Goal: Task Accomplishment & Management: Manage account settings

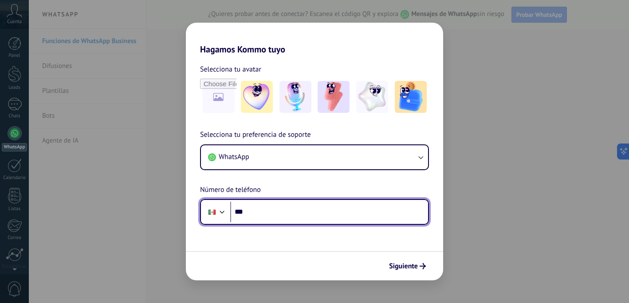
click at [271, 214] on input "***" at bounding box center [329, 212] width 198 height 20
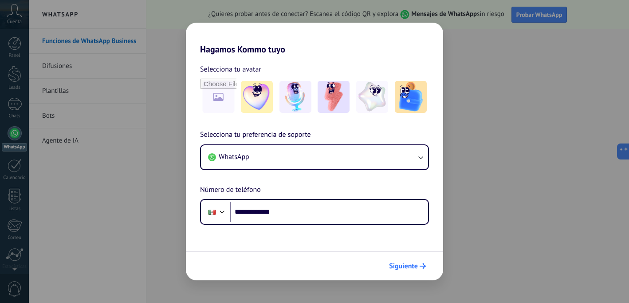
click at [403, 263] on span "Siguiente" at bounding box center [403, 266] width 29 height 6
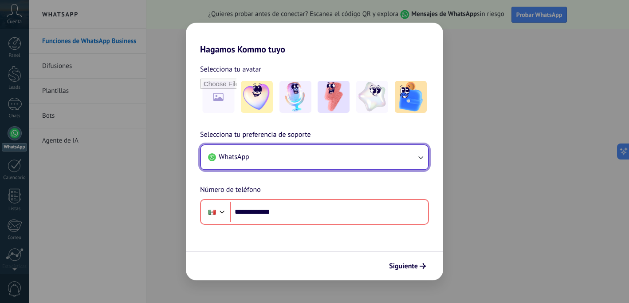
click at [386, 159] on button "WhatsApp" at bounding box center [314, 157] width 227 height 24
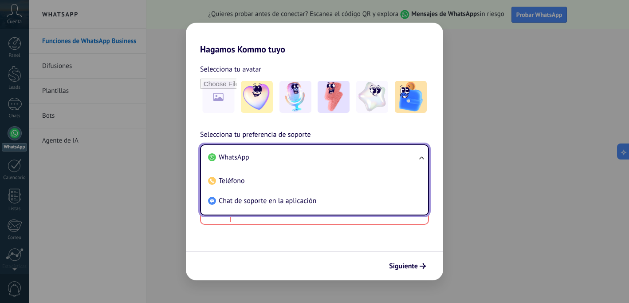
click at [183, 139] on div "**********" at bounding box center [314, 151] width 629 height 303
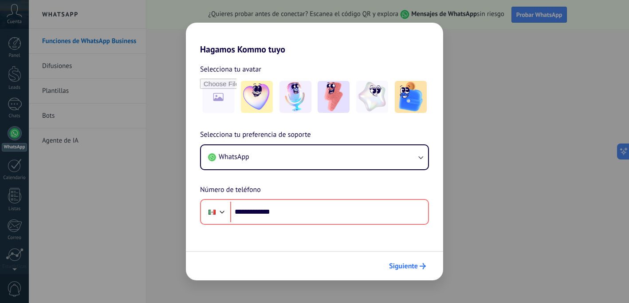
click at [419, 268] on span "Siguiente" at bounding box center [407, 266] width 37 height 6
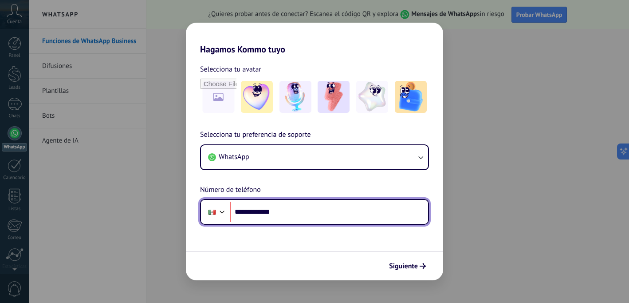
click at [253, 212] on input "**********" at bounding box center [329, 212] width 198 height 20
click at [295, 218] on input "**********" at bounding box center [329, 212] width 198 height 20
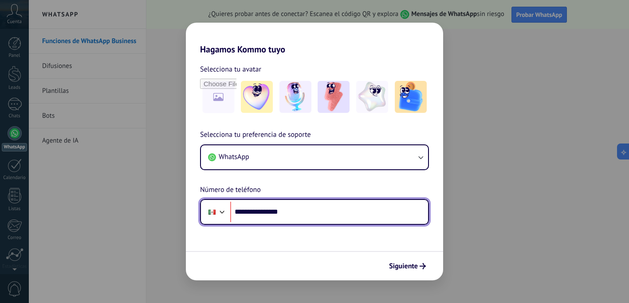
click at [295, 218] on input "**********" at bounding box center [329, 212] width 198 height 20
type input "**"
type input "**********"
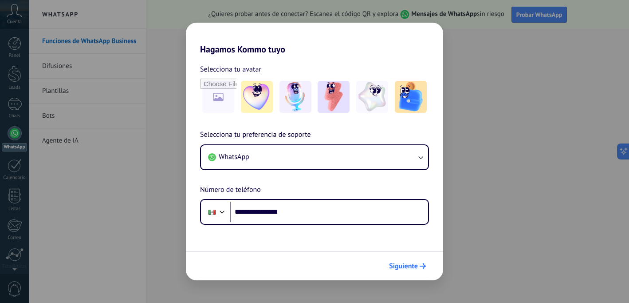
click at [405, 266] on span "Siguiente" at bounding box center [403, 266] width 29 height 6
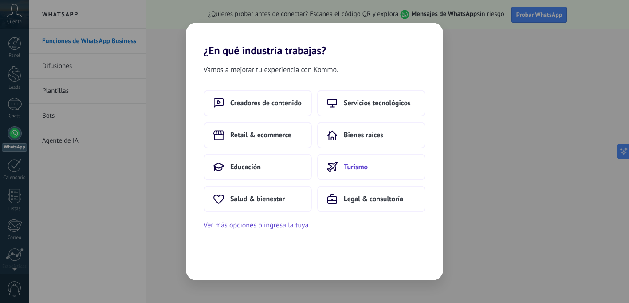
click at [355, 166] on span "Turismo" at bounding box center [356, 166] width 24 height 9
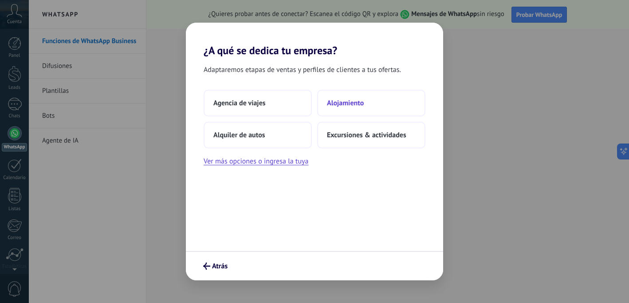
click at [354, 109] on button "Alojamiento" at bounding box center [371, 103] width 108 height 27
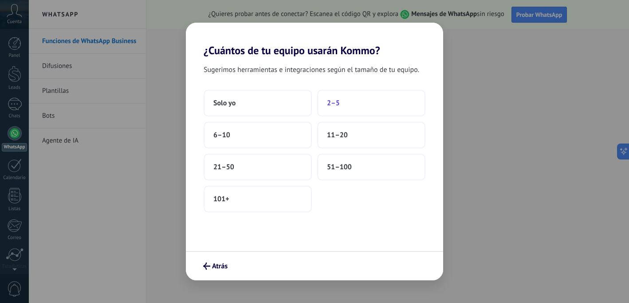
click at [349, 100] on button "2–5" at bounding box center [371, 103] width 108 height 27
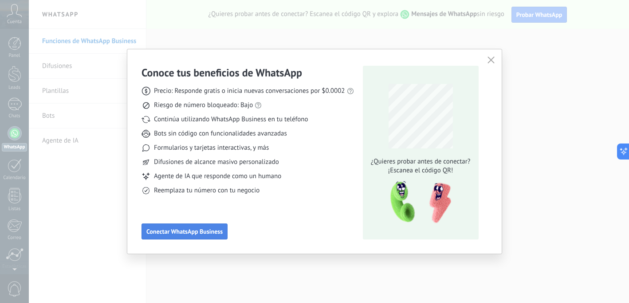
click at [203, 233] on span "Conectar WhatsApp Business" at bounding box center [184, 231] width 76 height 6
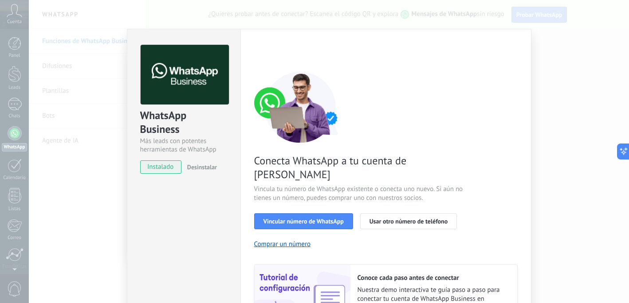
click at [104, 92] on div "WhatsApp Business Más leads con potentes herramientas de WhatsApp instalado Des…" at bounding box center [329, 151] width 601 height 303
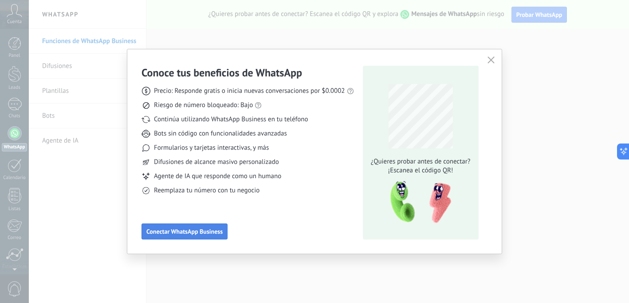
click at [196, 234] on span "Conectar WhatsApp Business" at bounding box center [184, 231] width 76 height 6
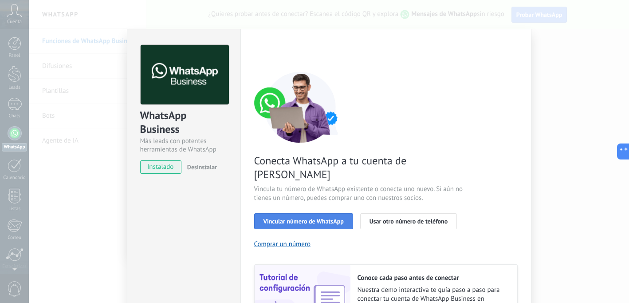
click at [282, 218] on span "Vincular número de WhatsApp" at bounding box center [304, 221] width 80 height 6
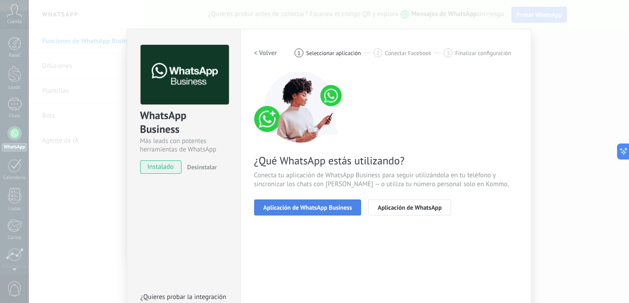
click at [294, 206] on span "Aplicación de WhatsApp Business" at bounding box center [308, 207] width 89 height 6
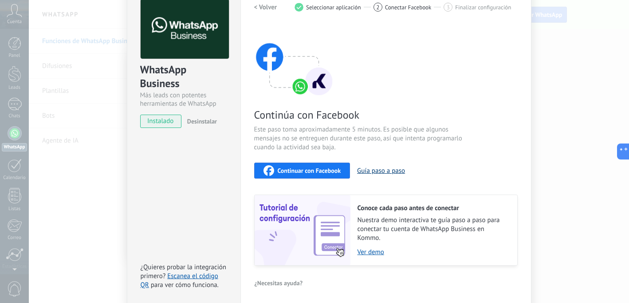
scroll to position [66, 0]
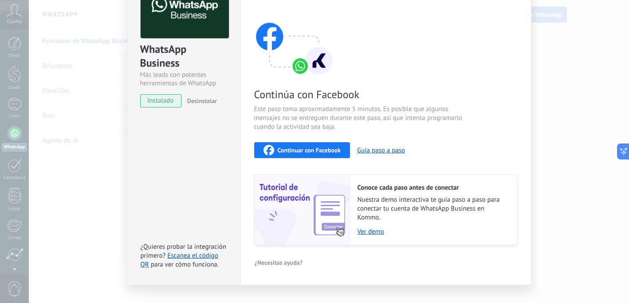
click at [289, 150] on span "Continuar con Facebook" at bounding box center [309, 150] width 63 height 6
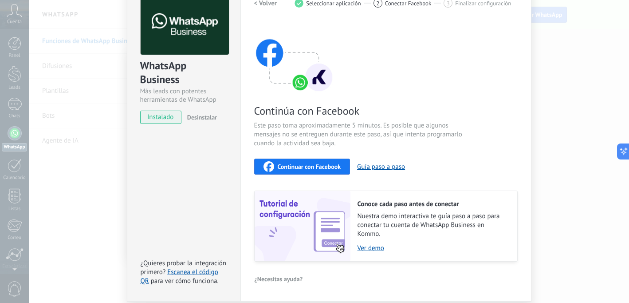
scroll to position [0, 0]
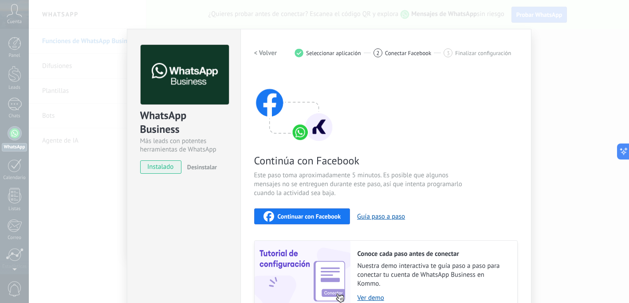
click at [293, 215] on span "Continuar con Facebook" at bounding box center [309, 216] width 63 height 6
click at [261, 54] on h2 "< Volver" at bounding box center [265, 53] width 23 height 8
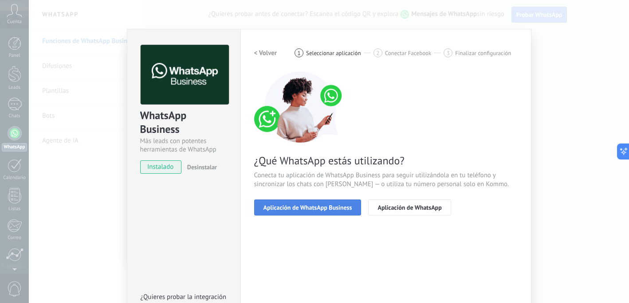
click at [325, 213] on button "Aplicación de WhatsApp Business" at bounding box center [307, 207] width 107 height 16
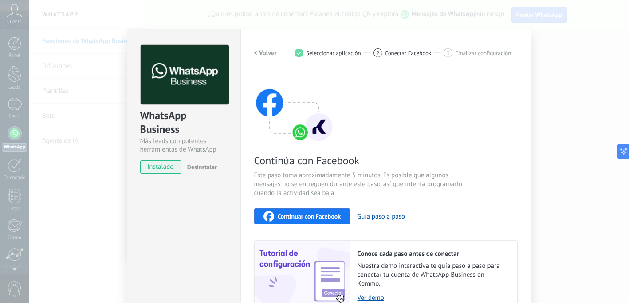
click at [260, 53] on h2 "< Volver" at bounding box center [265, 53] width 23 height 8
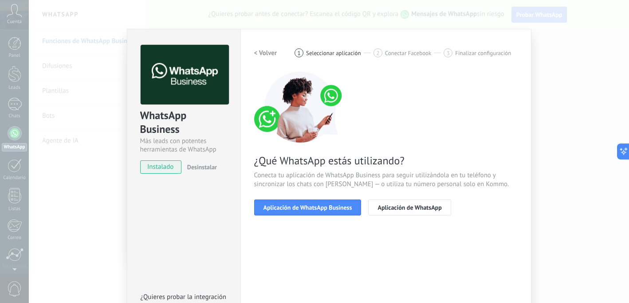
click at [260, 53] on h2 "< Volver" at bounding box center [265, 53] width 23 height 8
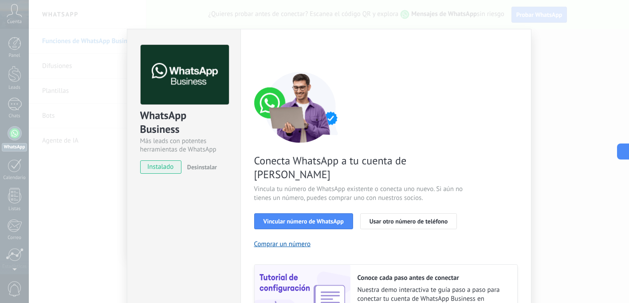
scroll to position [91, 0]
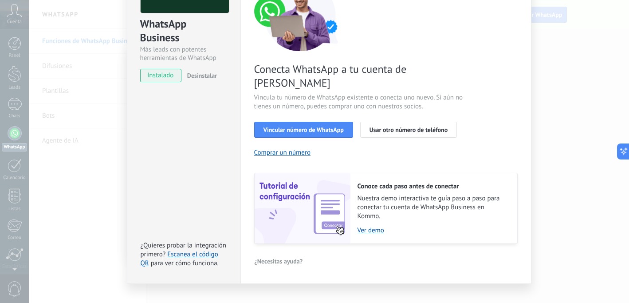
click at [565, 204] on div "WhatsApp Business Más leads con potentes herramientas de WhatsApp instalado Des…" at bounding box center [329, 151] width 601 height 303
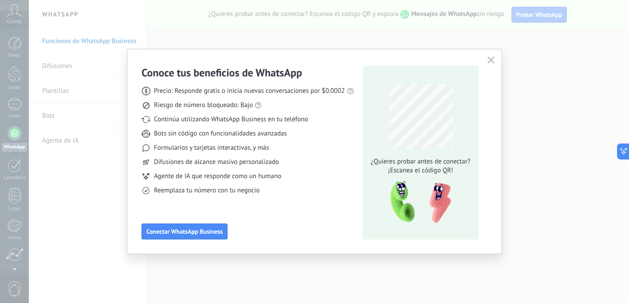
scroll to position [0, 0]
click at [491, 62] on icon "button" at bounding box center [491, 59] width 7 height 7
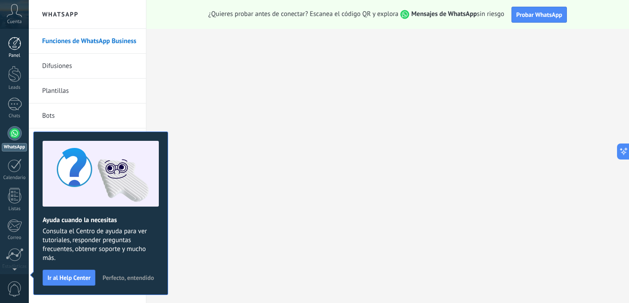
click at [13, 45] on div at bounding box center [14, 43] width 13 height 13
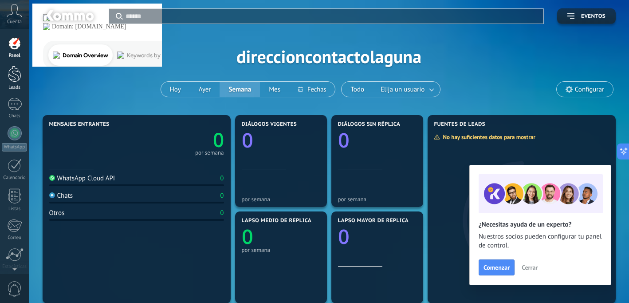
click at [11, 75] on div at bounding box center [14, 74] width 13 height 16
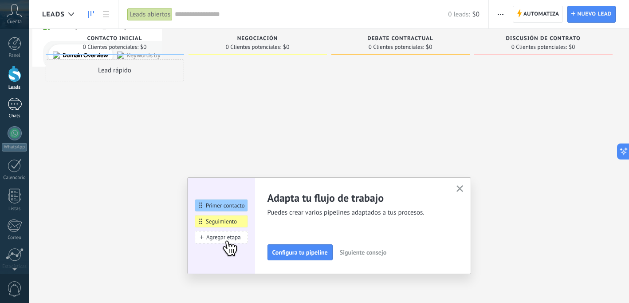
click at [12, 105] on div at bounding box center [15, 104] width 14 height 13
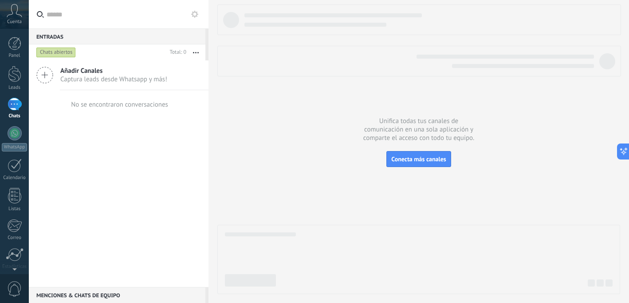
click at [46, 79] on icon at bounding box center [44, 75] width 17 height 17
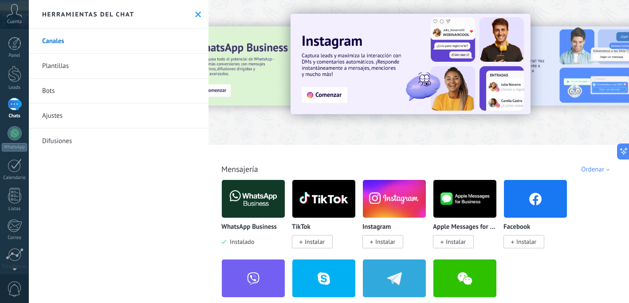
click at [56, 66] on link "Plantillas" at bounding box center [119, 66] width 180 height 25
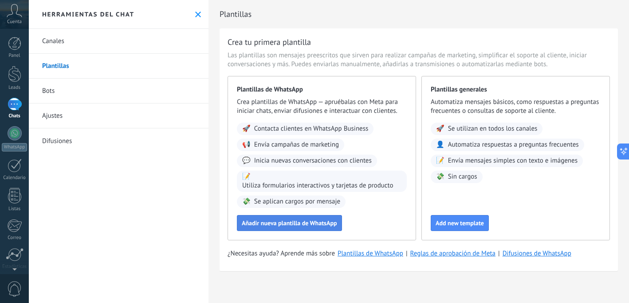
click at [265, 226] on span "Añadir nueva plantilla de WhatsApp" at bounding box center [289, 223] width 95 height 6
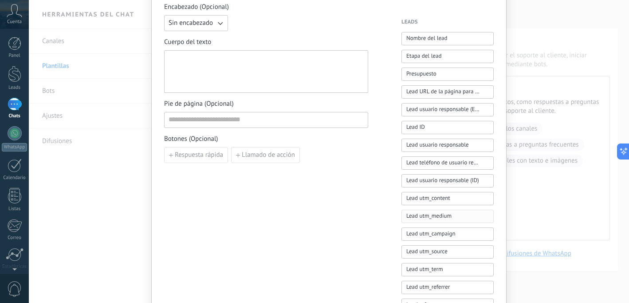
scroll to position [244, 0]
click at [426, 208] on div "Nombre del lead Etapa del lead Presupuesto Lead URL de la página para compartir…" at bounding box center [448, 197] width 92 height 333
drag, startPoint x: 426, startPoint y: 208, endPoint x: 405, endPoint y: 205, distance: 21.2
click at [405, 205] on div "Nombre del lead Etapa del lead Presupuesto Lead URL de la página para compartir…" at bounding box center [448, 197] width 92 height 333
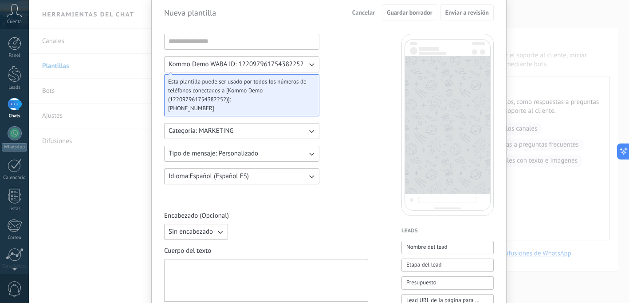
scroll to position [0, 0]
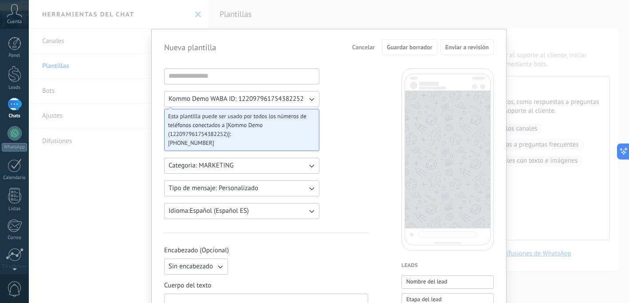
click at [539, 29] on div "Nueva plantilla Cancelar Guardar borrador Enviar a revisión Kommo Demo WABA ID:…" at bounding box center [329, 151] width 601 height 303
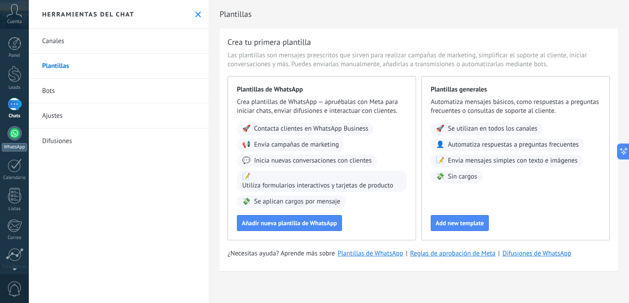
click at [14, 134] on div at bounding box center [15, 133] width 14 height 14
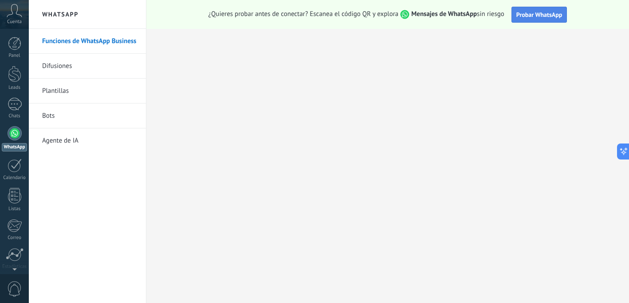
click at [540, 17] on span "Probar WhatsApp" at bounding box center [540, 15] width 46 height 8
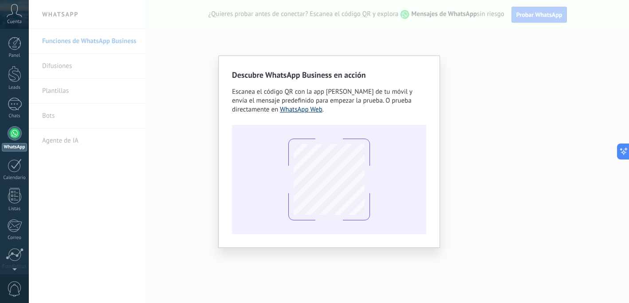
click at [307, 108] on link "WhatsApp Web" at bounding box center [301, 109] width 43 height 8
click at [155, 131] on div "Descubre WhatsApp Business en acción Escanea el código QR con la app [PERSON_NA…" at bounding box center [329, 151] width 601 height 303
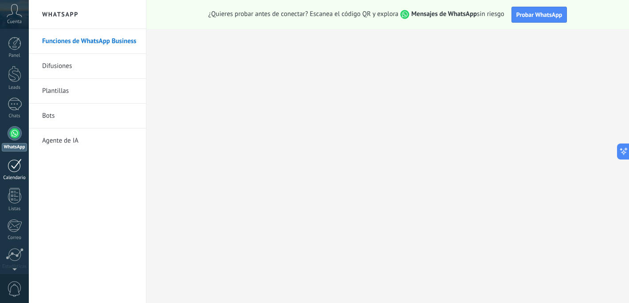
click at [13, 166] on div at bounding box center [15, 165] width 14 height 14
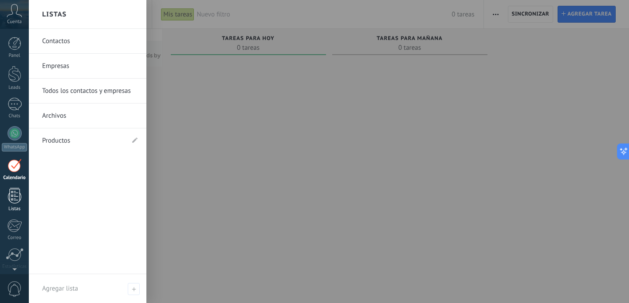
click at [15, 198] on div at bounding box center [14, 196] width 13 height 16
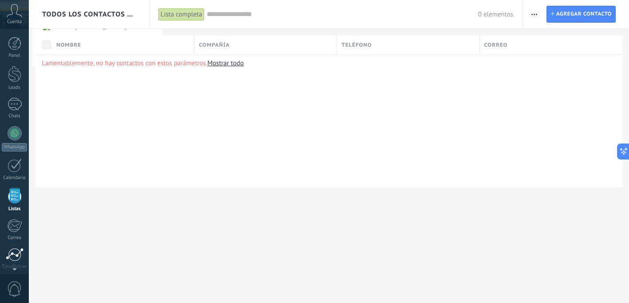
click at [15, 253] on div at bounding box center [15, 254] width 18 height 13
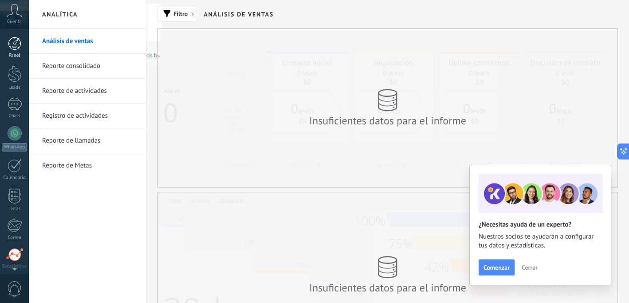
click at [10, 42] on div at bounding box center [14, 43] width 13 height 13
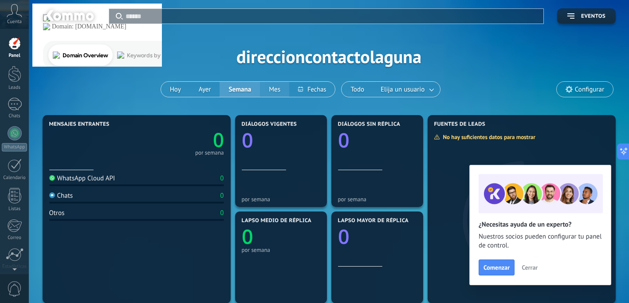
click at [278, 93] on button "Mes" at bounding box center [274, 89] width 29 height 15
click at [315, 91] on button at bounding box center [312, 89] width 46 height 15
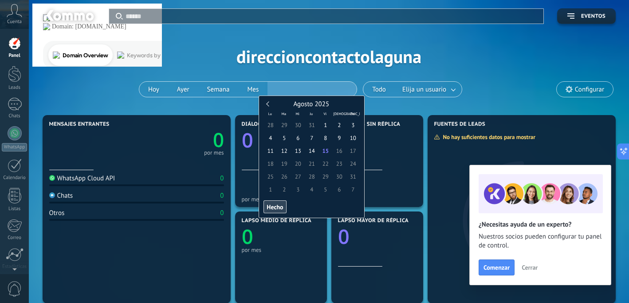
click at [424, 111] on div "Aplicar Eventos direccioncontactolaguna [DATE] [DATE] Semana Mes Todo Elija un …" at bounding box center [329, 56] width 574 height 113
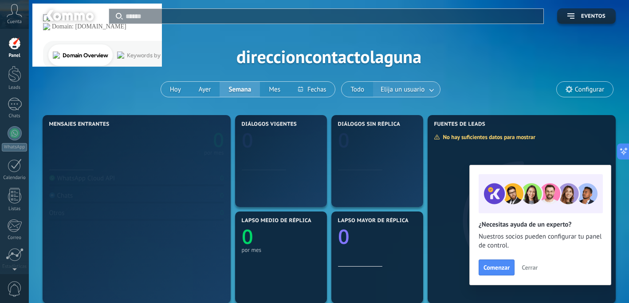
click at [424, 88] on link at bounding box center [432, 89] width 16 height 15
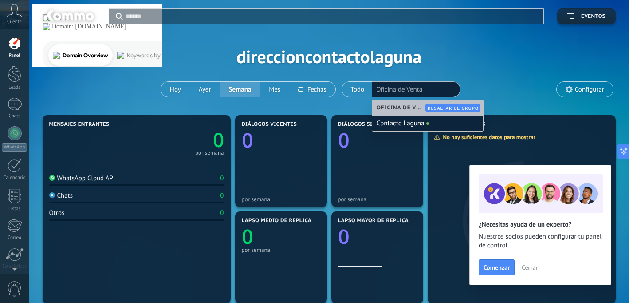
click at [531, 80] on div "Aplicar Eventos direccioncontactolaguna [DATE] [DATE] Semana Mes Todo Elija un …" at bounding box center [329, 56] width 574 height 113
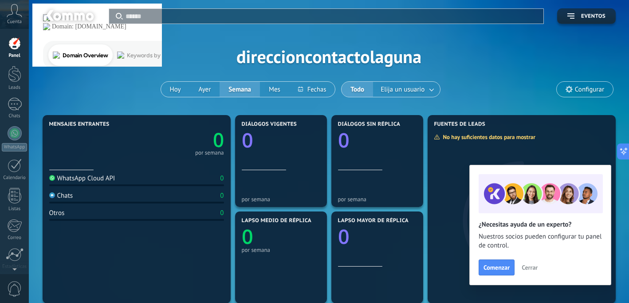
click at [573, 93] on span "Configurar" at bounding box center [585, 89] width 56 height 15
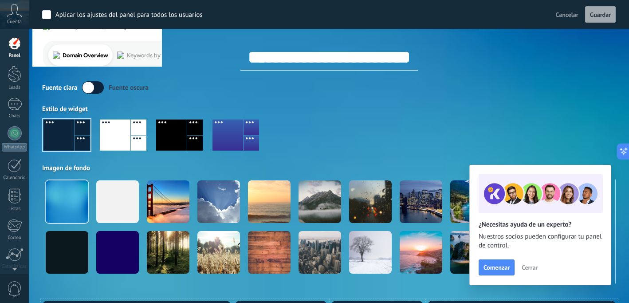
click at [90, 88] on label at bounding box center [93, 87] width 22 height 12
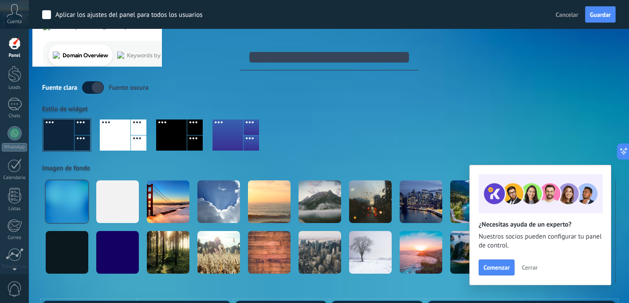
click at [90, 88] on label at bounding box center [93, 87] width 22 height 12
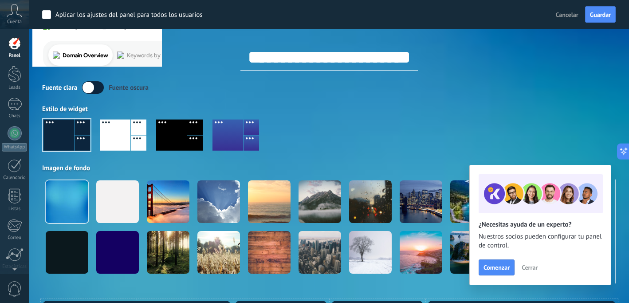
click at [58, 133] on div at bounding box center [67, 134] width 47 height 31
click at [113, 131] on div at bounding box center [115, 134] width 31 height 31
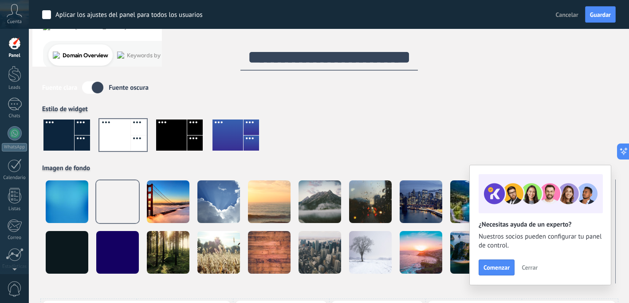
click at [174, 134] on div at bounding box center [171, 134] width 31 height 31
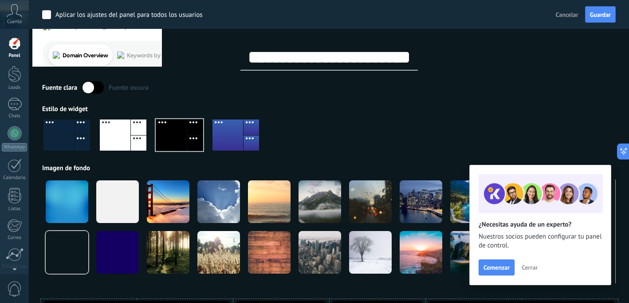
click at [225, 131] on div at bounding box center [228, 134] width 31 height 31
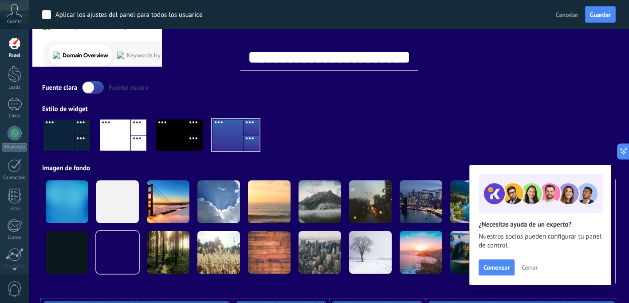
click at [174, 146] on div at bounding box center [171, 134] width 31 height 31
